Goal: Task Accomplishment & Management: Use online tool/utility

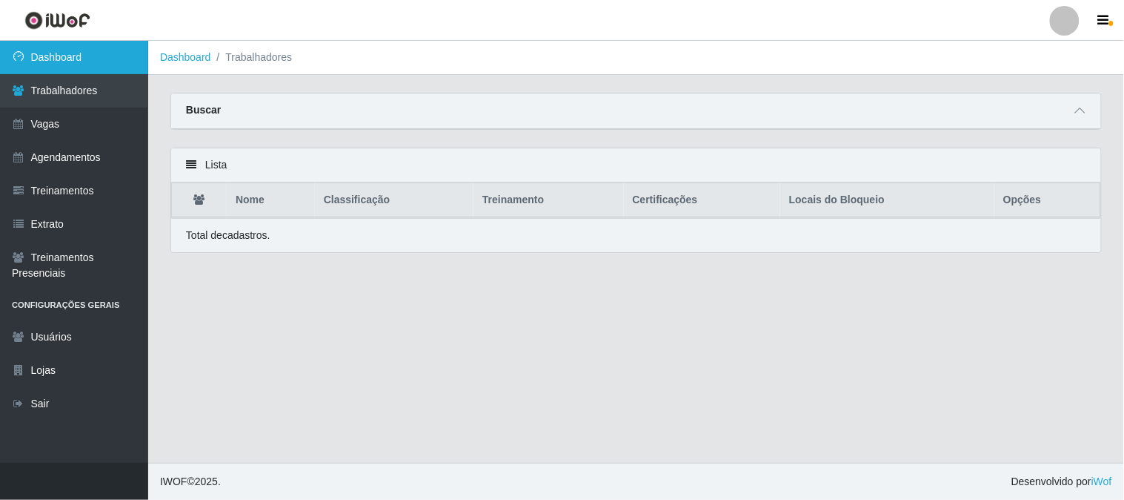
click at [71, 57] on link "Dashboard" at bounding box center [74, 57] width 148 height 33
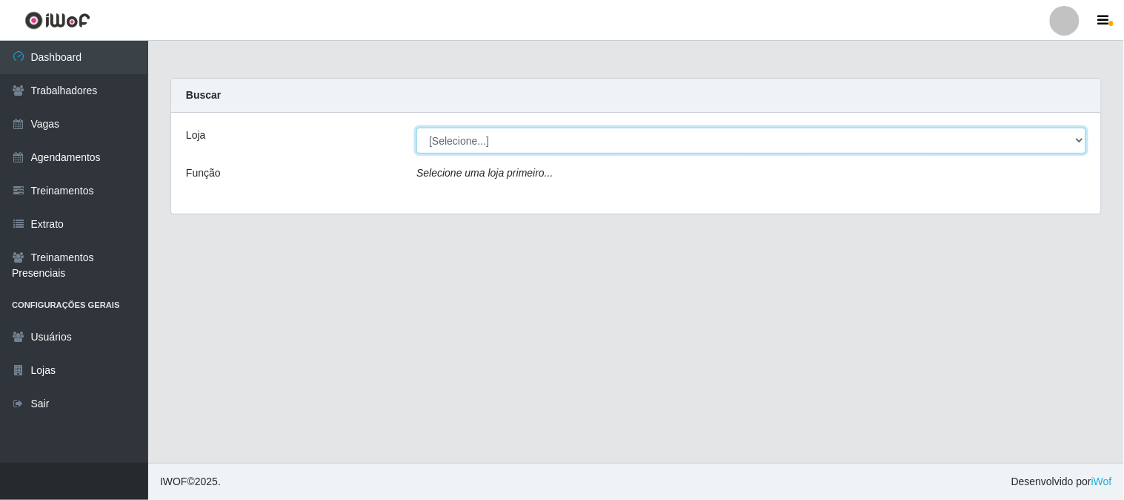
click at [482, 135] on select "[Selecione...] Sapore D'italia" at bounding box center [752, 140] width 670 height 26
select select "266"
click at [417, 127] on select "[Selecione...] Sapore D'italia" at bounding box center [752, 140] width 670 height 26
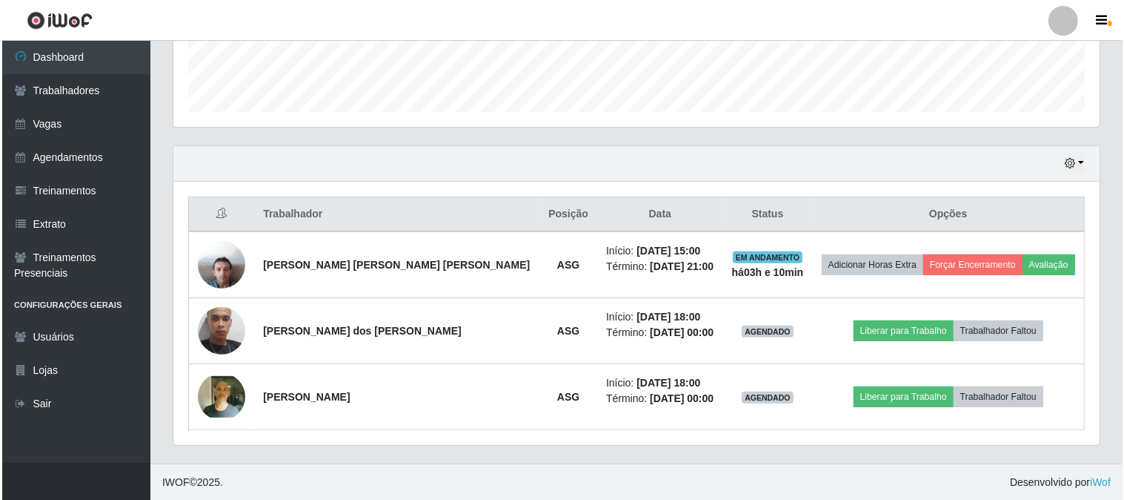
scroll to position [307, 927]
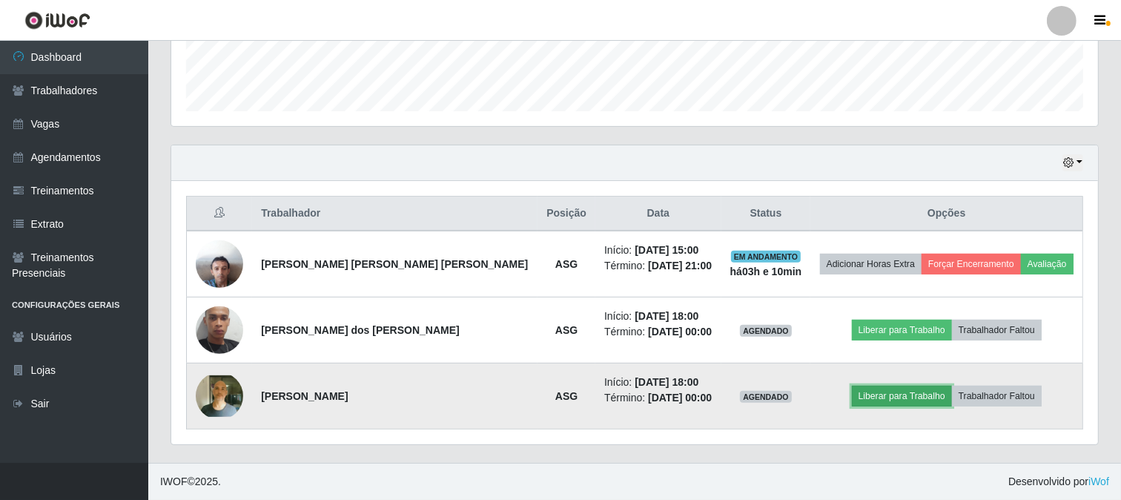
click at [858, 391] on button "Liberar para Trabalho" at bounding box center [902, 395] width 100 height 21
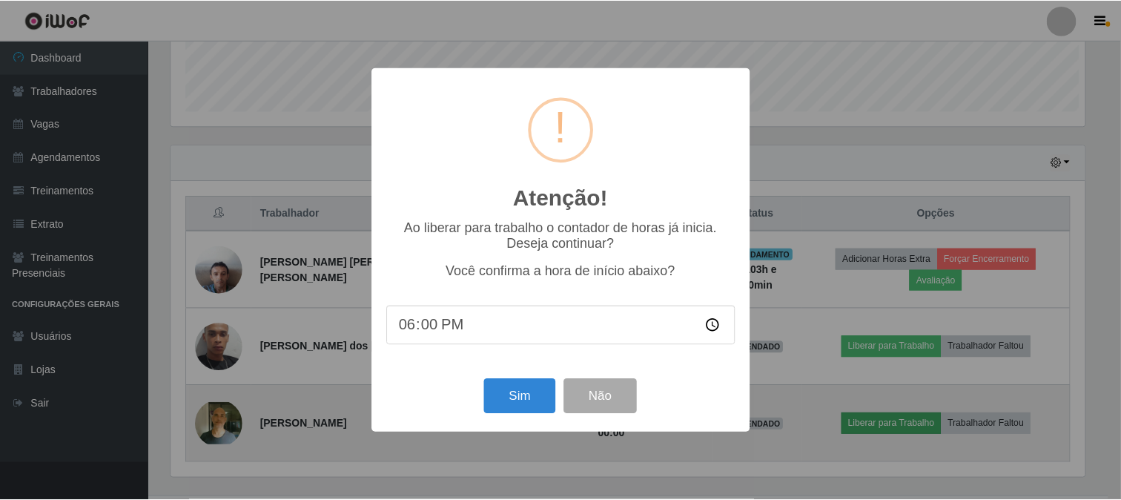
scroll to position [307, 917]
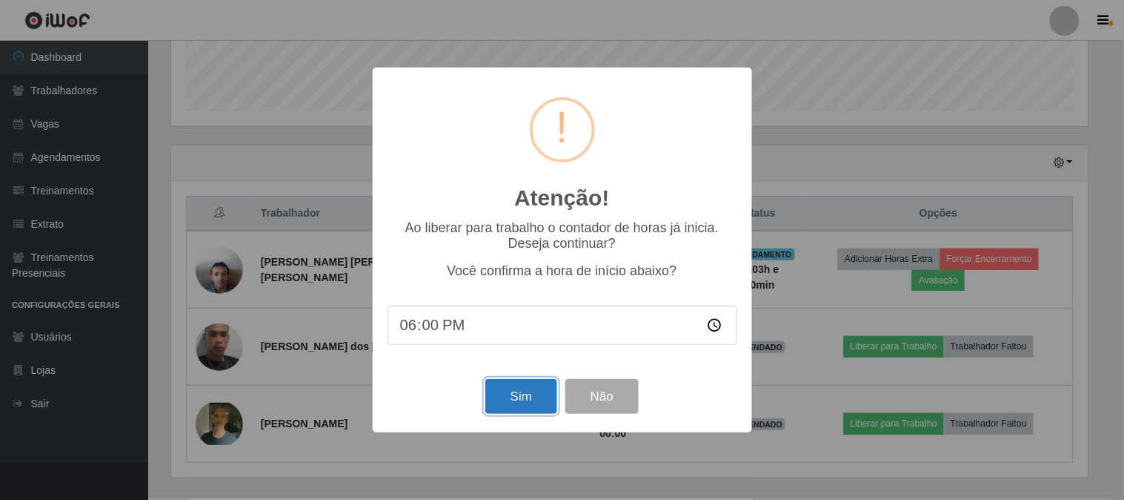
click at [521, 401] on button "Sim" at bounding box center [522, 396] width 72 height 35
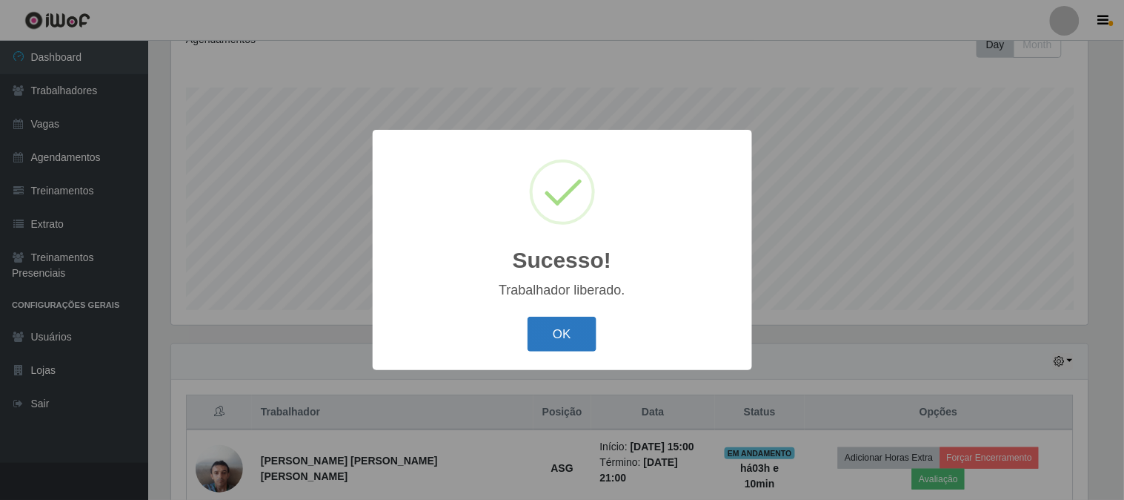
click at [586, 334] on button "OK" at bounding box center [562, 334] width 69 height 35
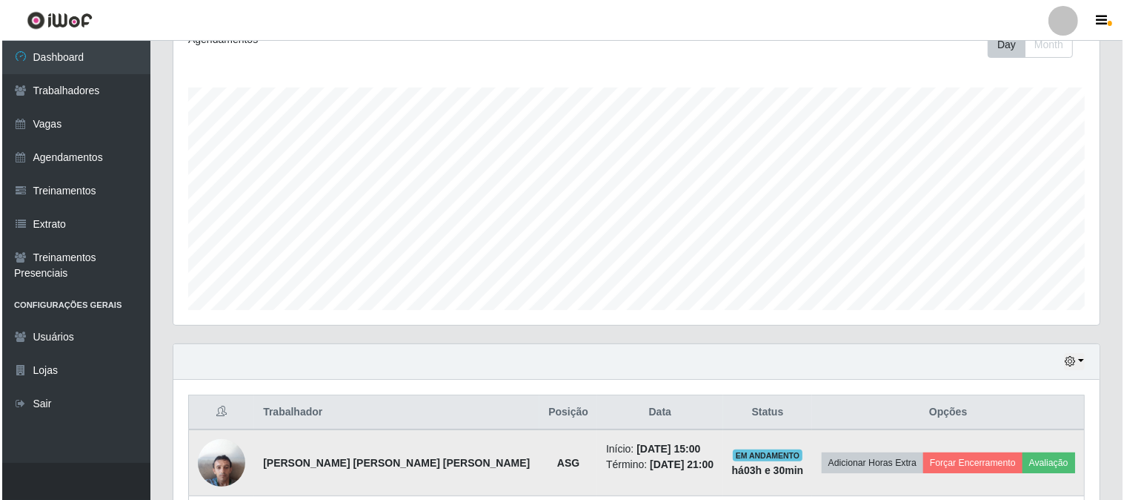
scroll to position [385, 0]
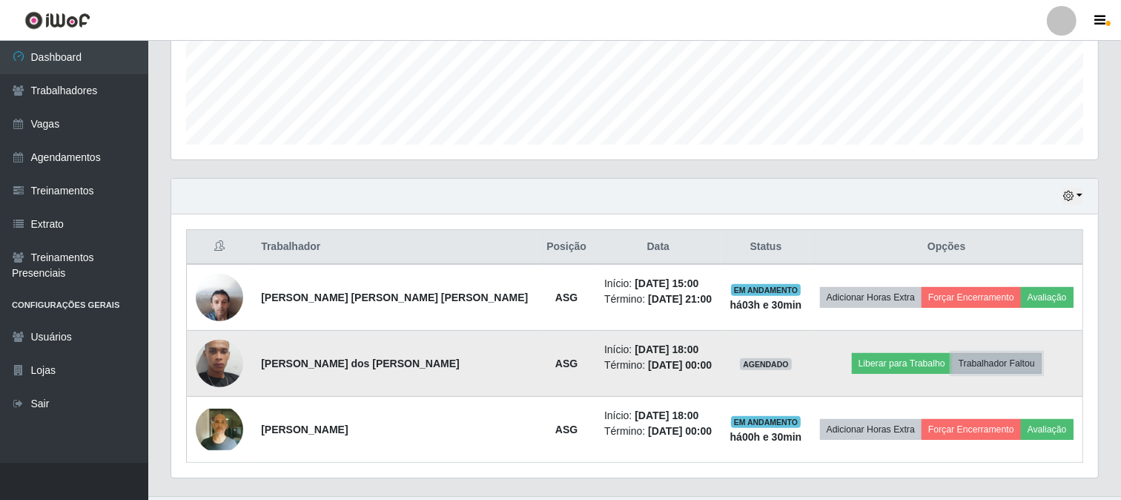
click at [1019, 360] on button "Trabalhador Faltou" at bounding box center [997, 363] width 90 height 21
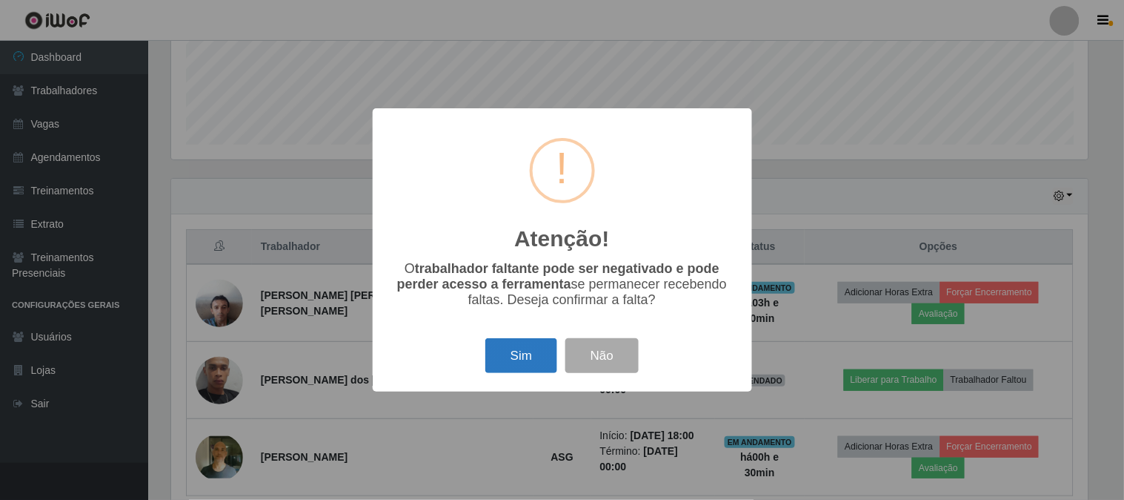
click at [520, 353] on button "Sim" at bounding box center [522, 355] width 72 height 35
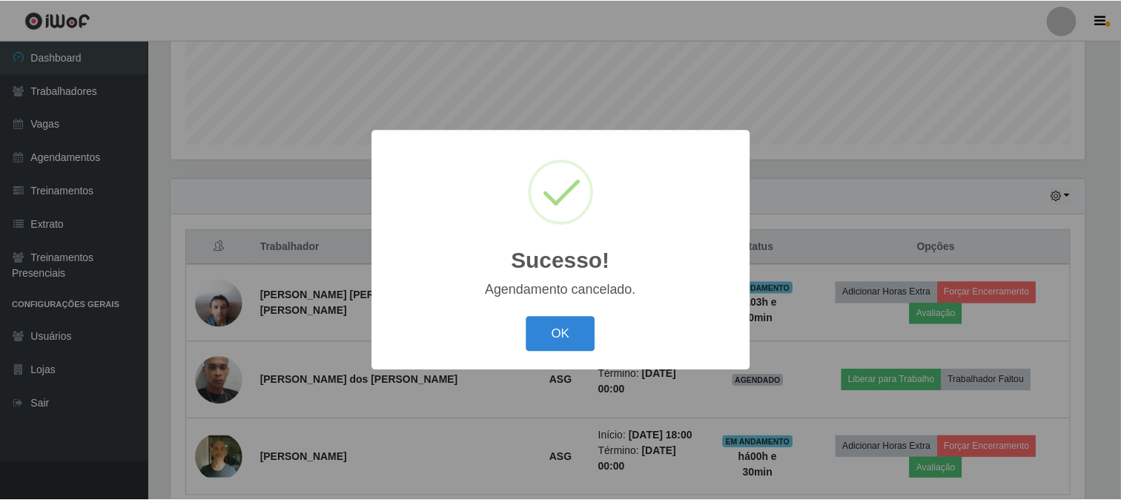
scroll to position [353, 0]
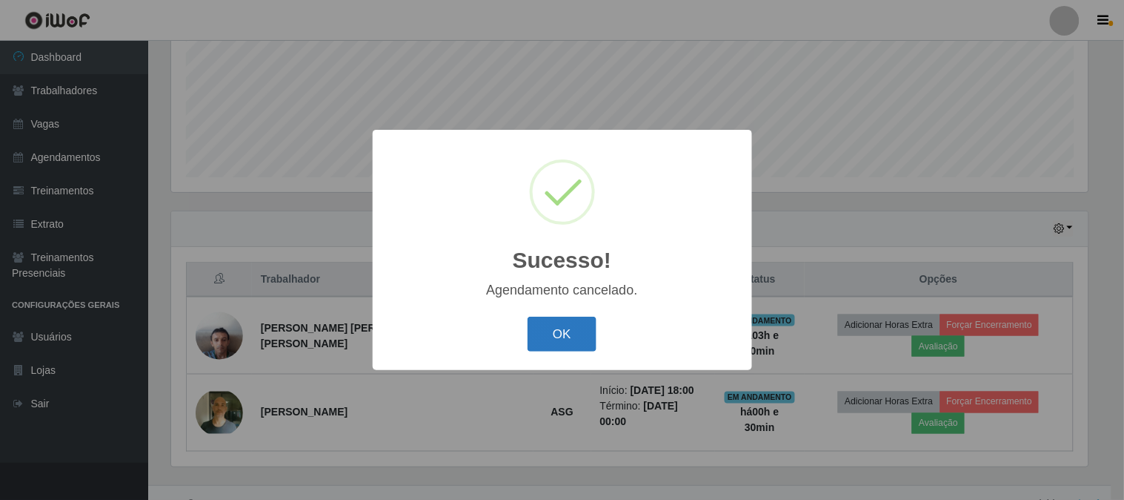
click at [549, 339] on button "OK" at bounding box center [562, 334] width 69 height 35
